Goal: Task Accomplishment & Management: Manage account settings

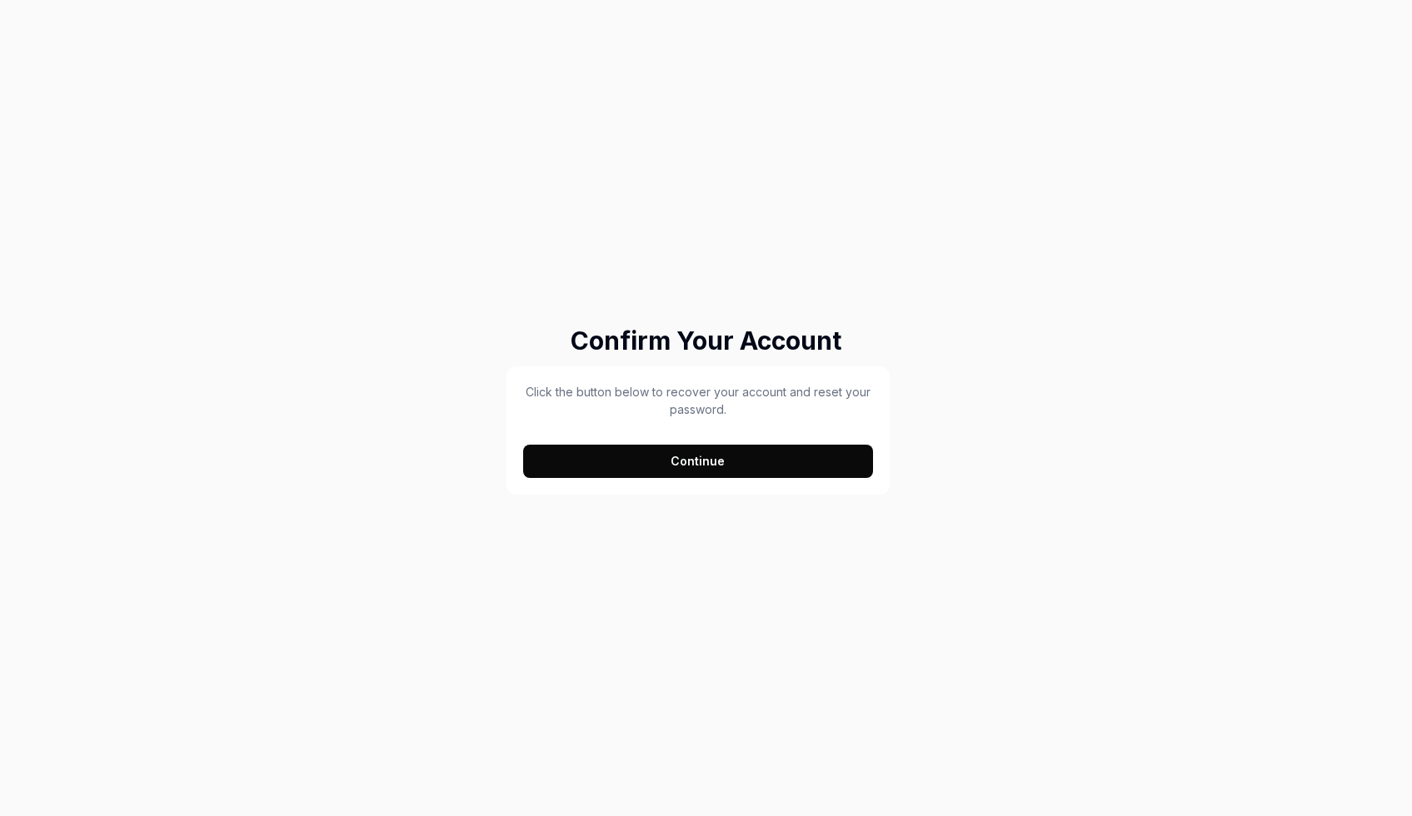
click at [734, 475] on button "Continue" at bounding box center [698, 461] width 351 height 33
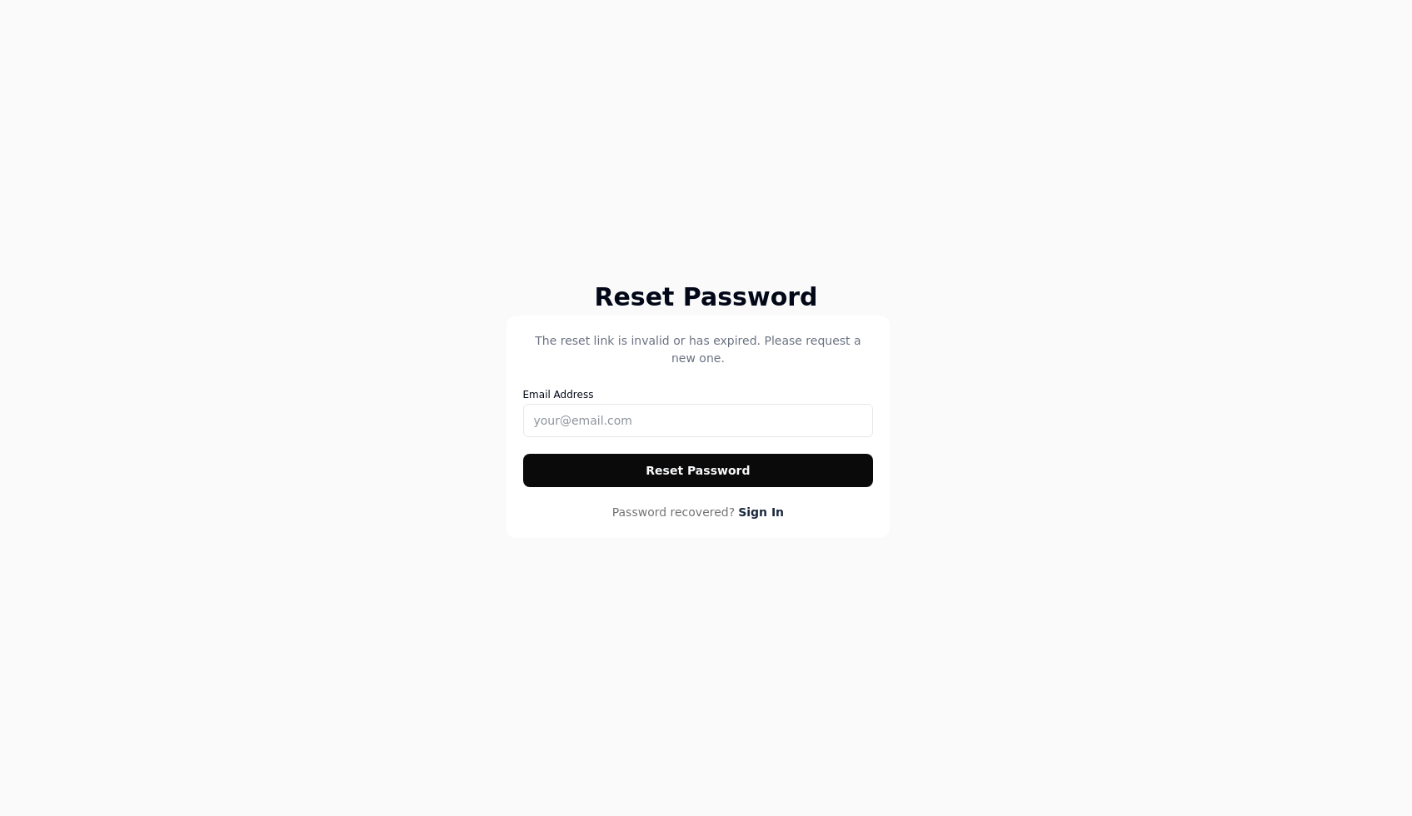
click at [660, 400] on div "Email Address" at bounding box center [698, 410] width 351 height 53
click at [776, 422] on input "Email Address" at bounding box center [698, 420] width 351 height 33
type input "[PERSON_NAME][EMAIL_ADDRESS][PERSON_NAME][DOMAIN_NAME]"
click at [710, 466] on button "Reset Password" at bounding box center [698, 470] width 351 height 33
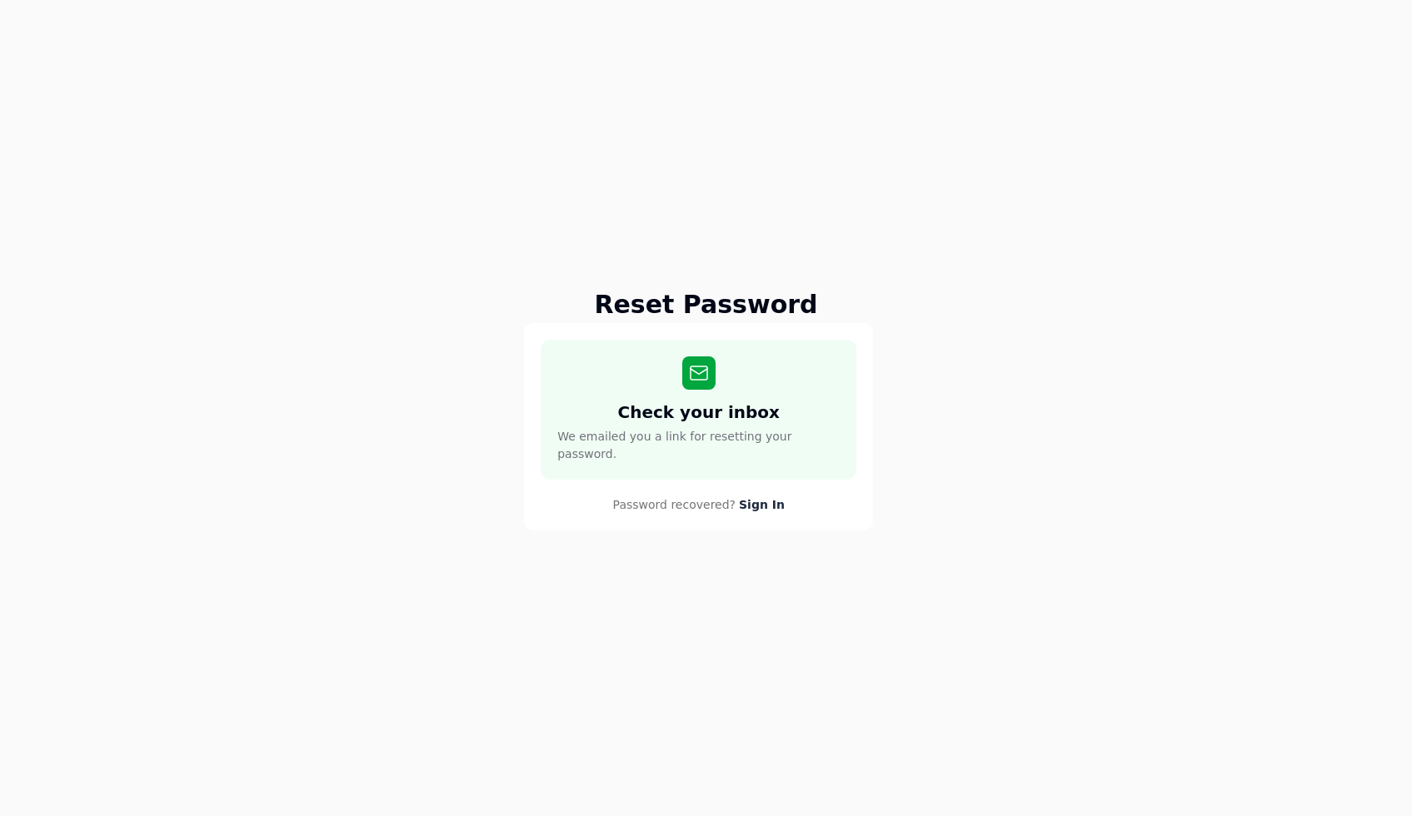
click at [757, 506] on link "Sign In" at bounding box center [762, 504] width 46 height 17
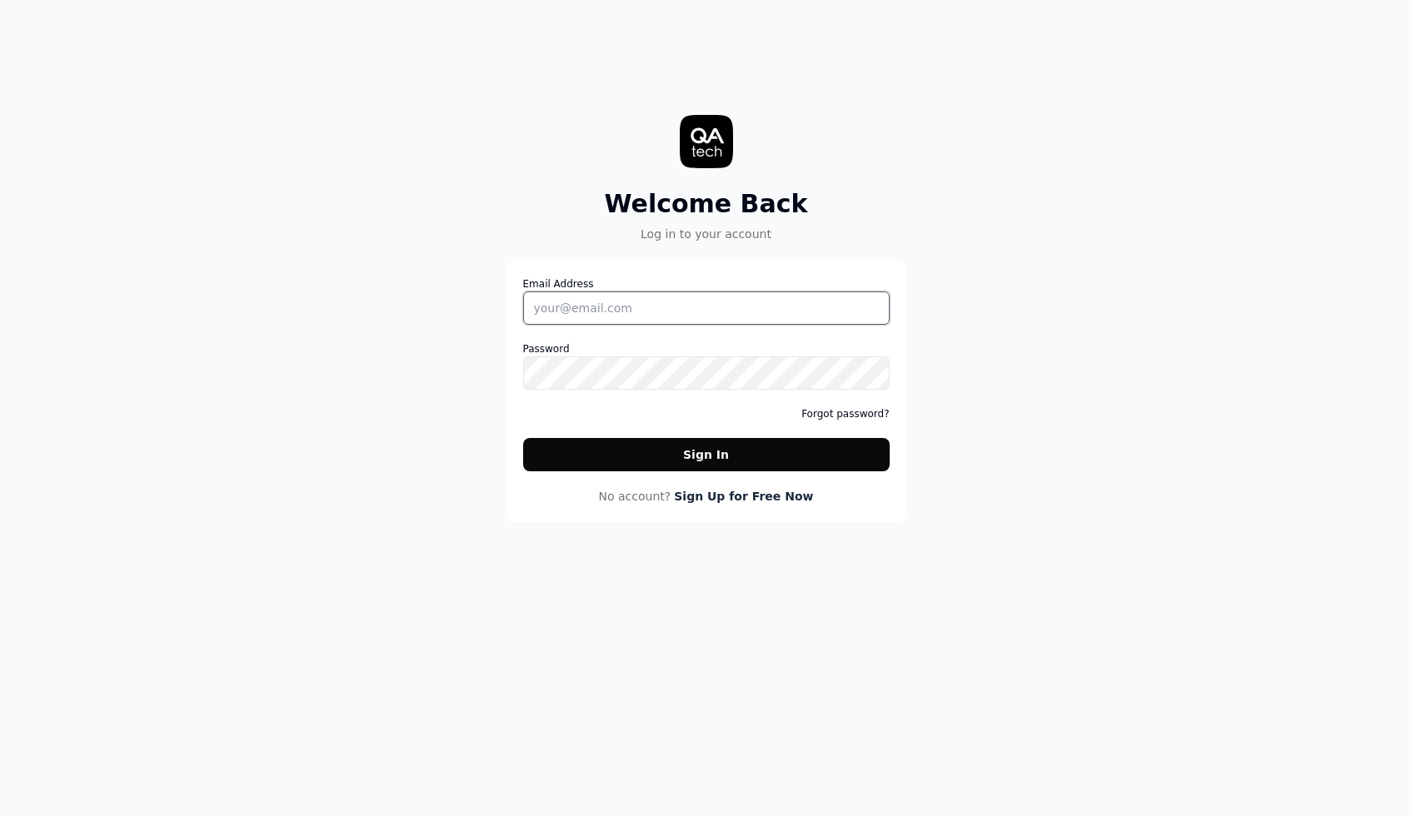
click at [709, 307] on input "Email Address" at bounding box center [706, 307] width 366 height 33
drag, startPoint x: 930, startPoint y: 152, endPoint x: 971, endPoint y: 116, distance: 54.8
click at [930, 152] on div "Welcome Back Log in to your account Email Address Password Forgot password? Sig…" at bounding box center [706, 277] width 500 height 489
